Goal: Find specific page/section: Find specific page/section

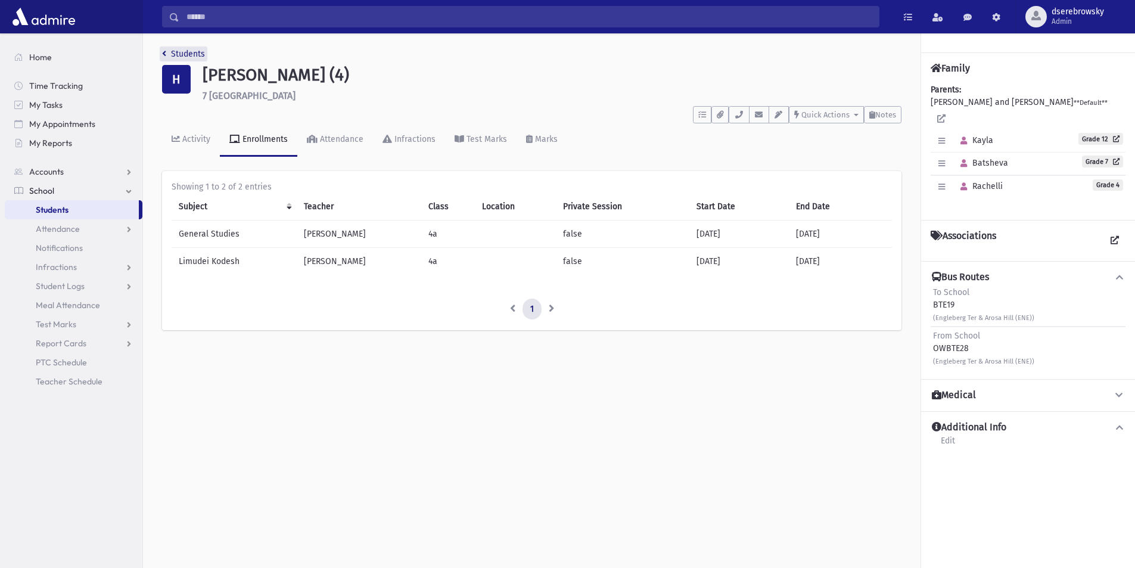
click at [163, 52] on icon "breadcrumb" at bounding box center [164, 53] width 4 height 8
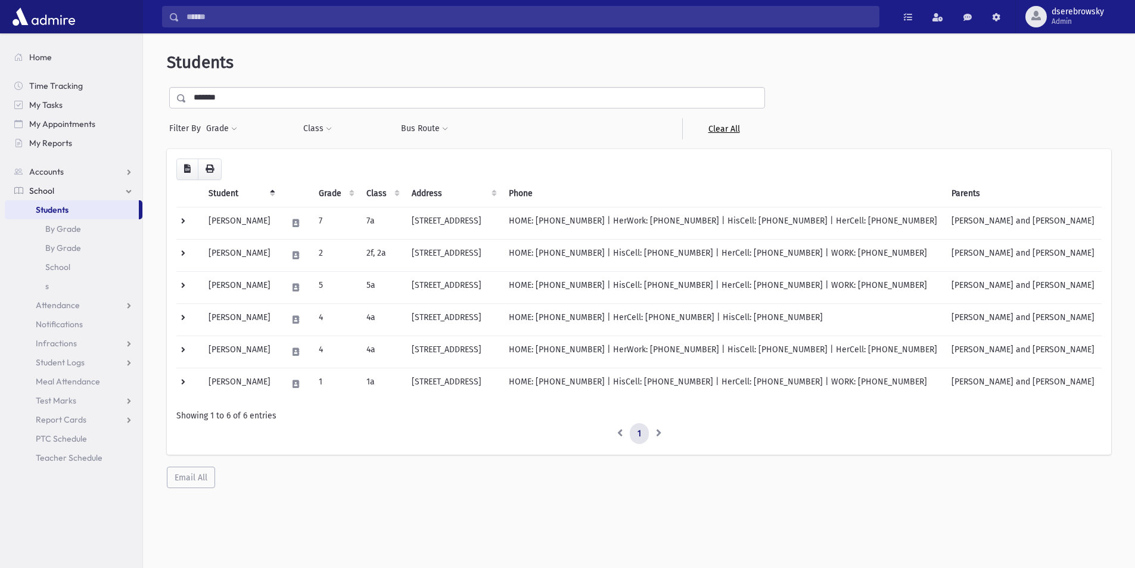
click at [718, 125] on link "Clear All" at bounding box center [723, 128] width 83 height 21
